Goal: Task Accomplishment & Management: Use online tool/utility

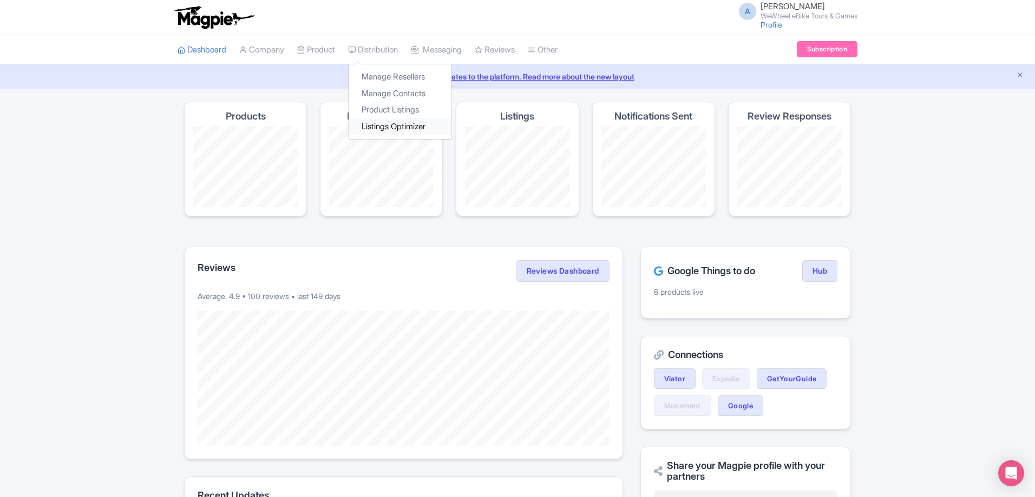
click at [382, 130] on link "Listings Optimizer" at bounding box center [399, 126] width 103 height 17
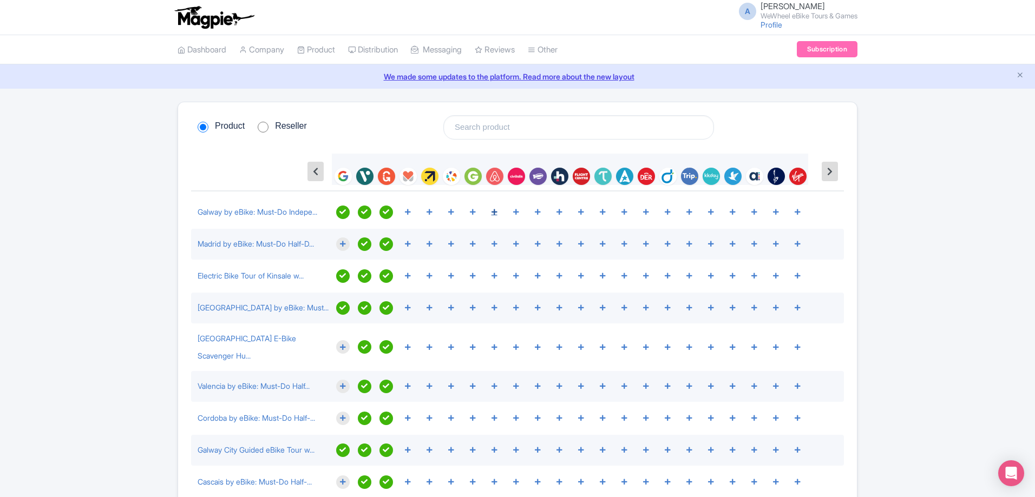
click at [493, 213] on icon at bounding box center [494, 212] width 6 height 6
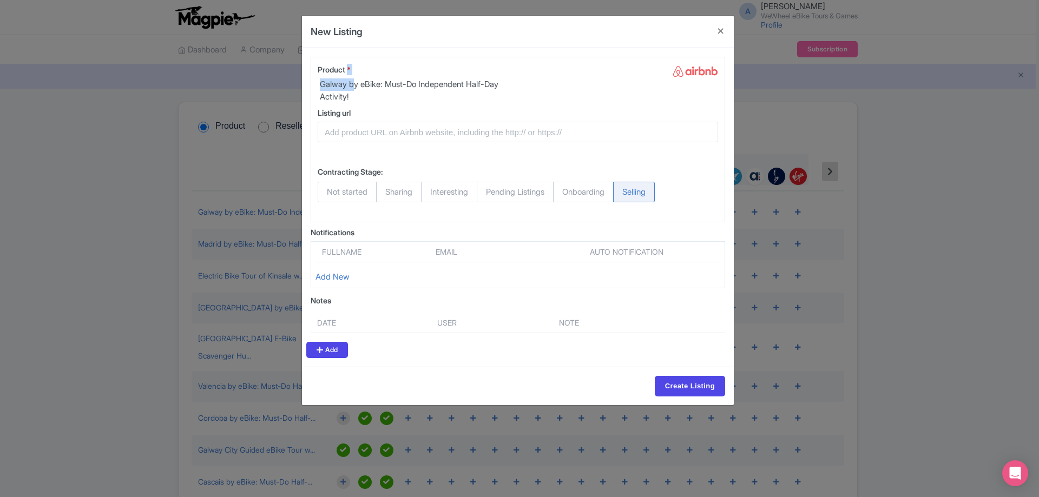
drag, startPoint x: 350, startPoint y: 73, endPoint x: 363, endPoint y: 105, distance: 34.5
click at [362, 101] on div "Product * Galway by eBike: Must-Do Independent Half-Day Activity!" at bounding box center [415, 83] width 194 height 39
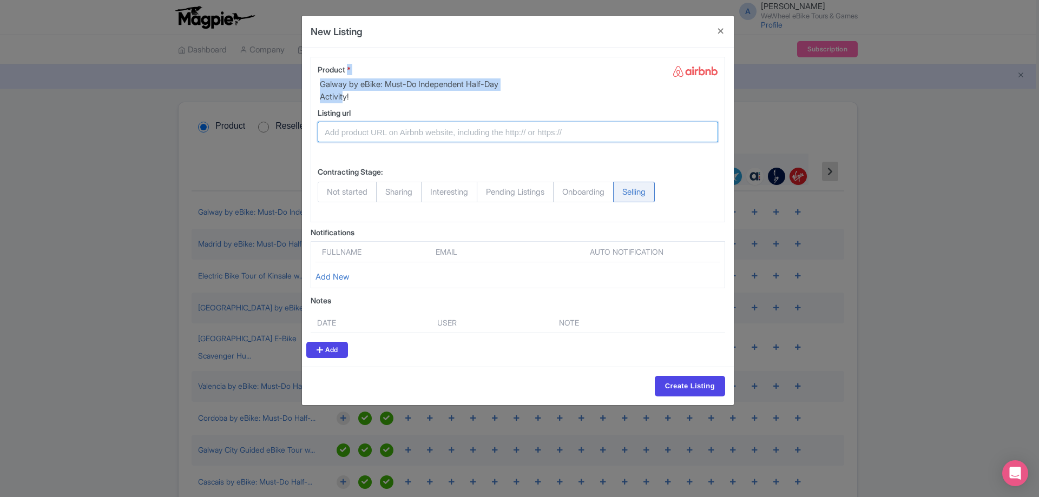
click at [372, 141] on input "Listing url" at bounding box center [518, 132] width 400 height 21
paste input "https://www.airbnb.ie/experiences/6108397?checkin=2025-10-16&location=Galway%20…"
type input "https://www.airbnb.ie/experiences/6108397?checkin=2025-10-16&location=Galway%20…"
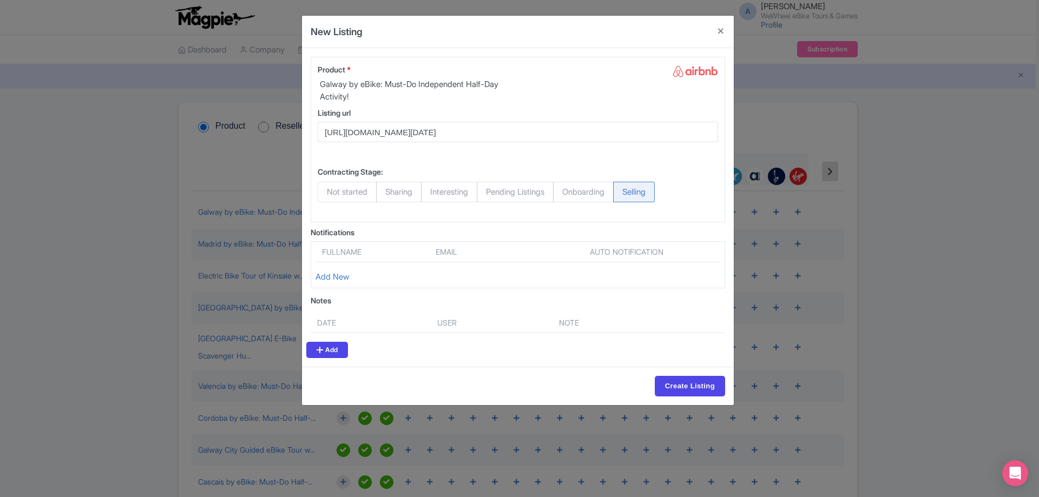
click at [547, 168] on div "Contracting Stage: Not started Sharing Interesting Pending Listings Onboarding …" at bounding box center [518, 184] width 400 height 45
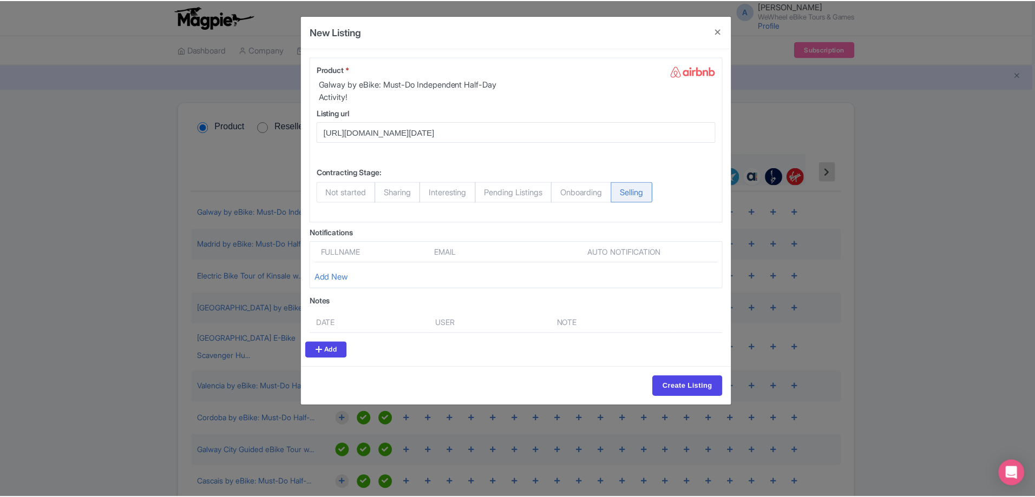
scroll to position [0, 0]
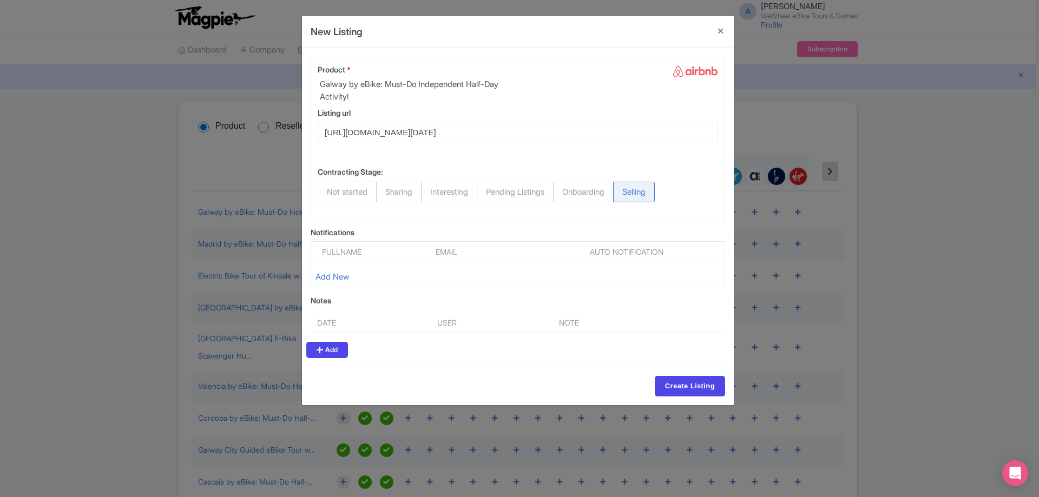
click at [350, 254] on th "Fullname" at bounding box center [372, 254] width 114 height 16
click at [347, 277] on link "Add New" at bounding box center [332, 277] width 34 height 10
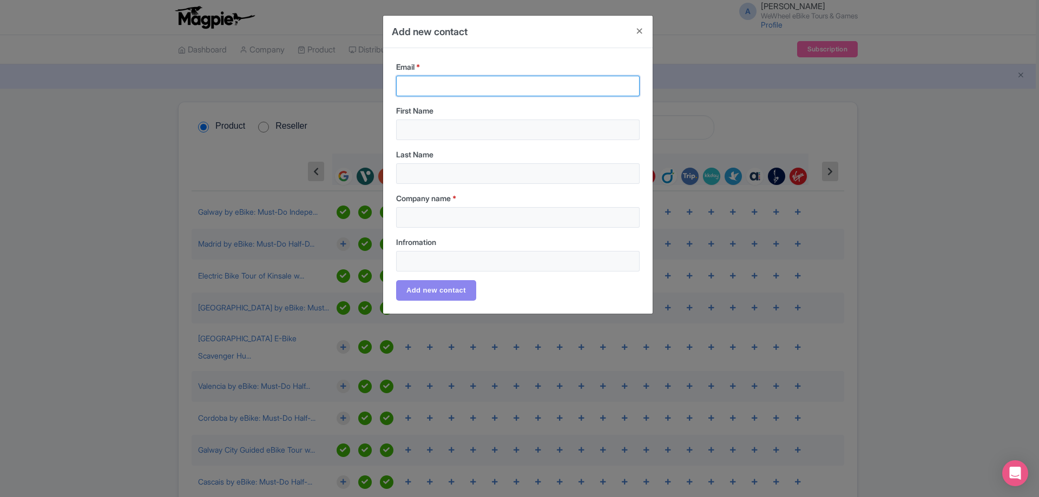
click at [443, 79] on input "Email *" at bounding box center [517, 86] width 243 height 21
click at [636, 25] on button "Close" at bounding box center [640, 31] width 26 height 31
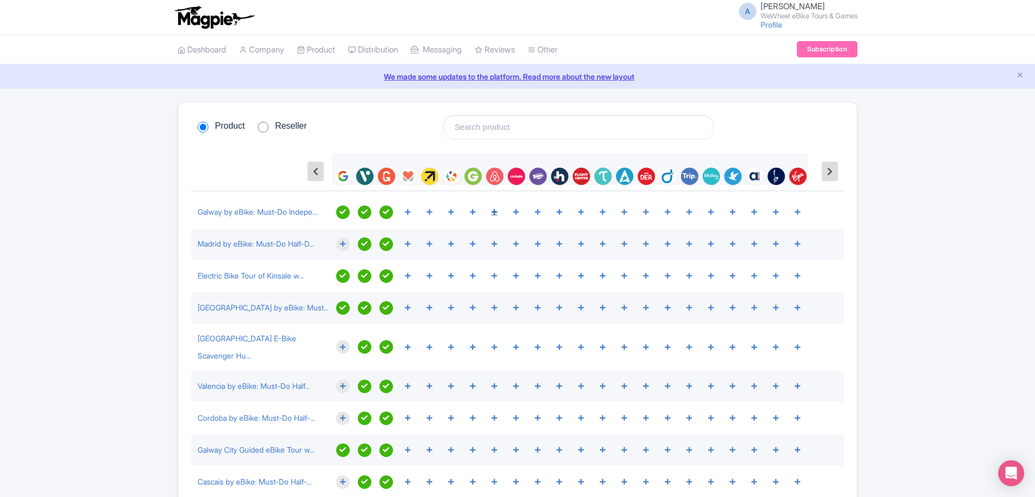
click at [487, 206] on link at bounding box center [494, 213] width 14 height 14
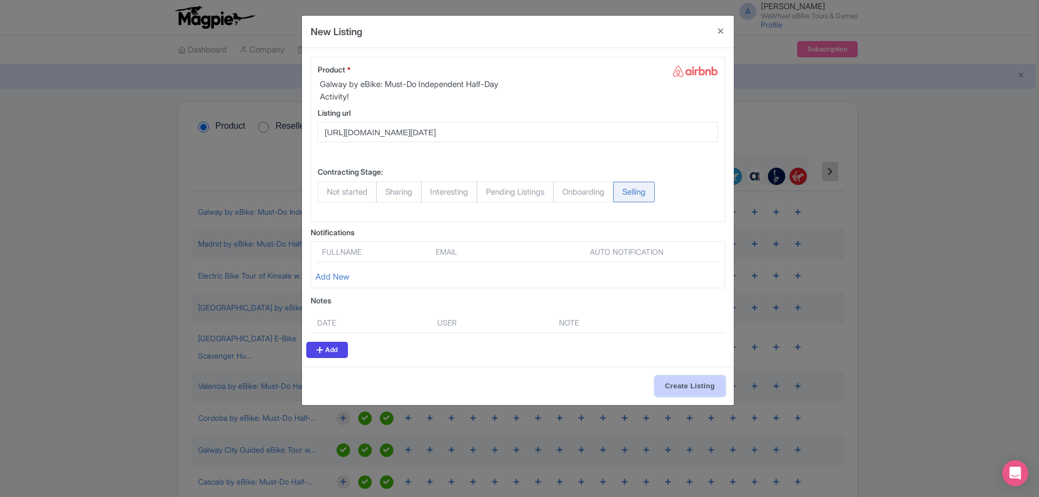
click at [699, 387] on input "Create Listing" at bounding box center [690, 386] width 70 height 21
